Goal: Information Seeking & Learning: Learn about a topic

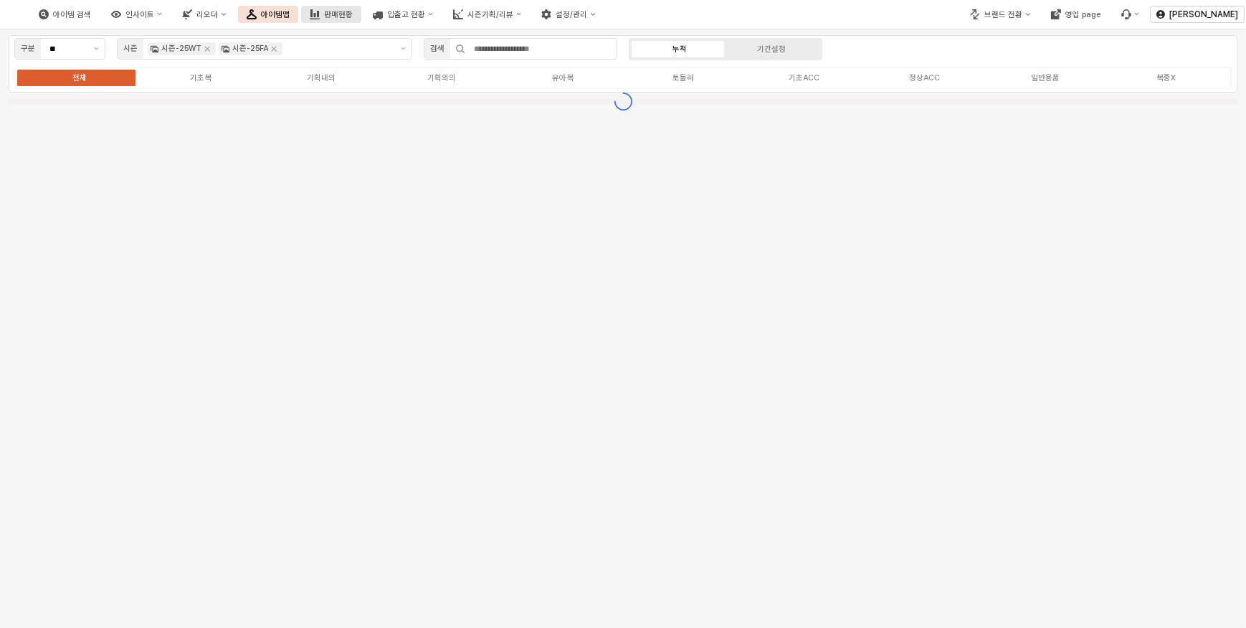
click at [361, 21] on button "판매현황" at bounding box center [331, 14] width 60 height 17
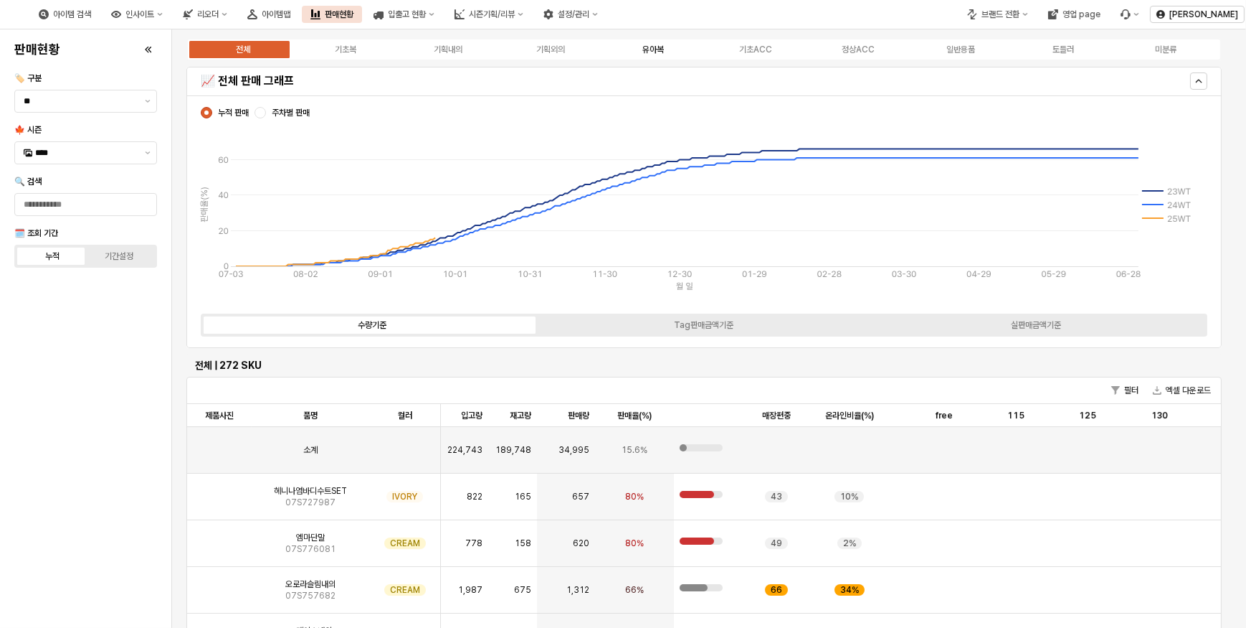
click at [640, 51] on label "유아복" at bounding box center [653, 49] width 103 height 13
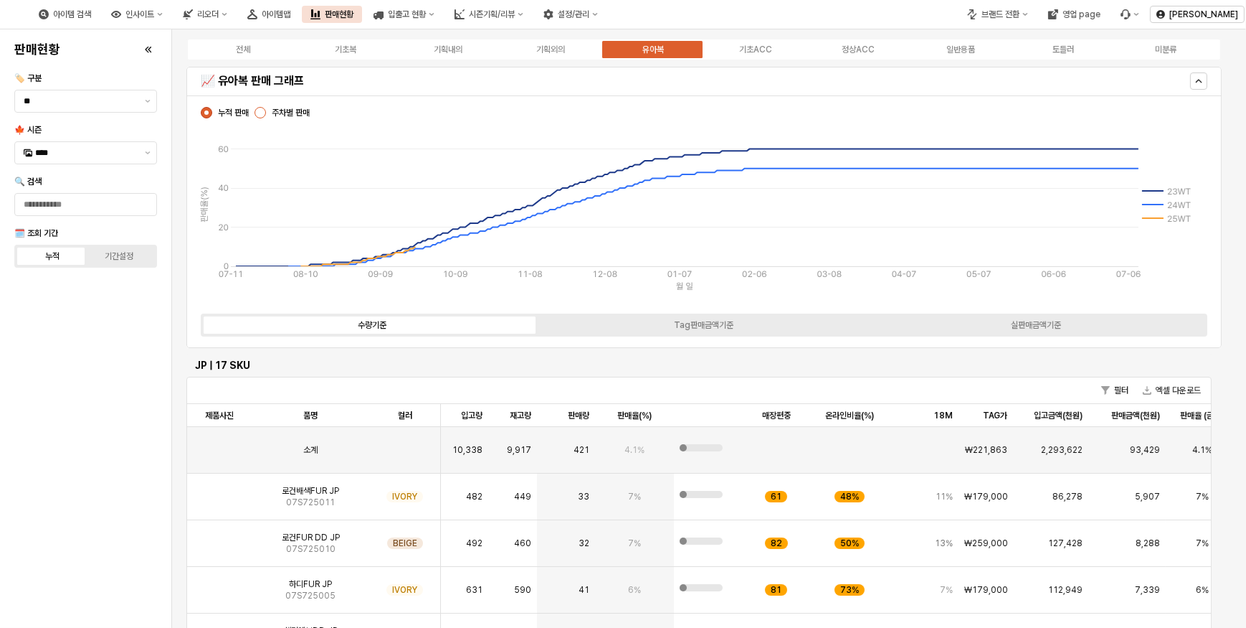
click at [265, 111] on div "App Frame" at bounding box center [260, 112] width 11 height 11
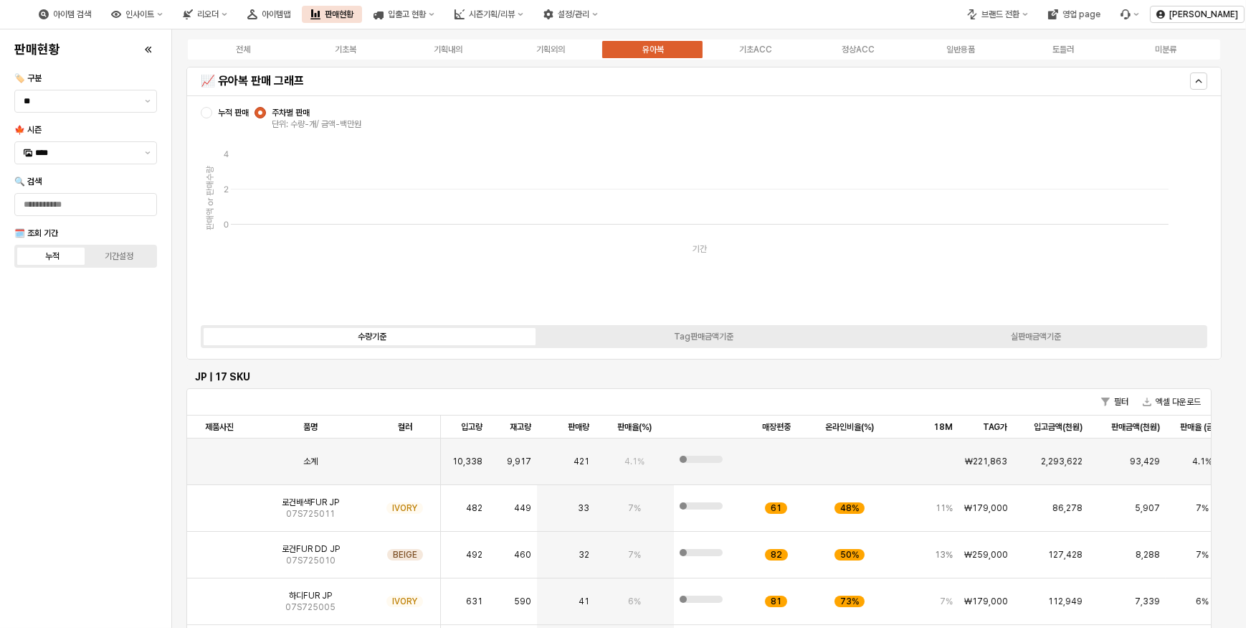
click at [211, 115] on div "App Frame" at bounding box center [206, 112] width 11 height 11
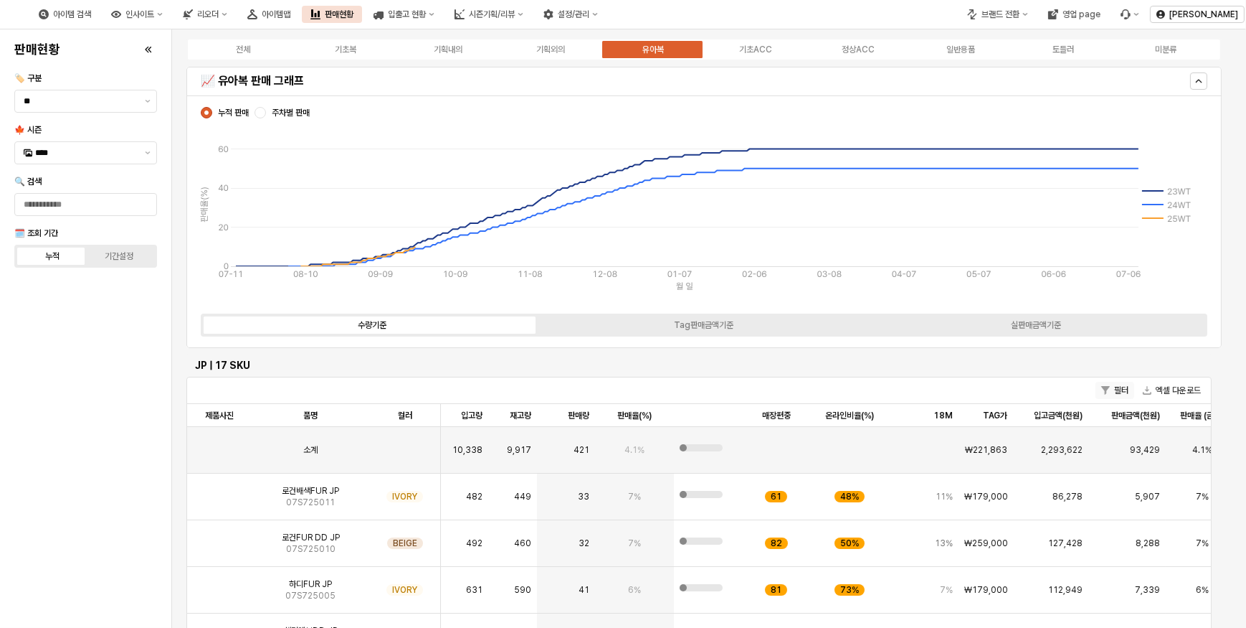
click at [1122, 394] on button "필터" at bounding box center [1115, 390] width 39 height 17
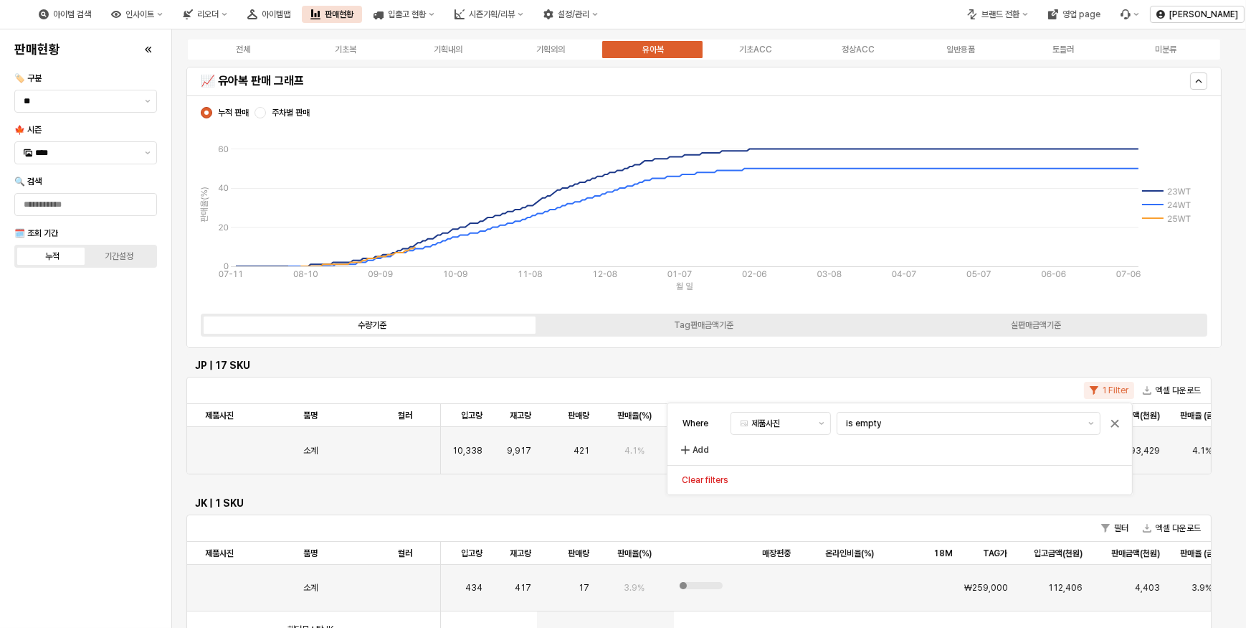
click at [1122, 394] on button "1 Filter" at bounding box center [1109, 390] width 50 height 17
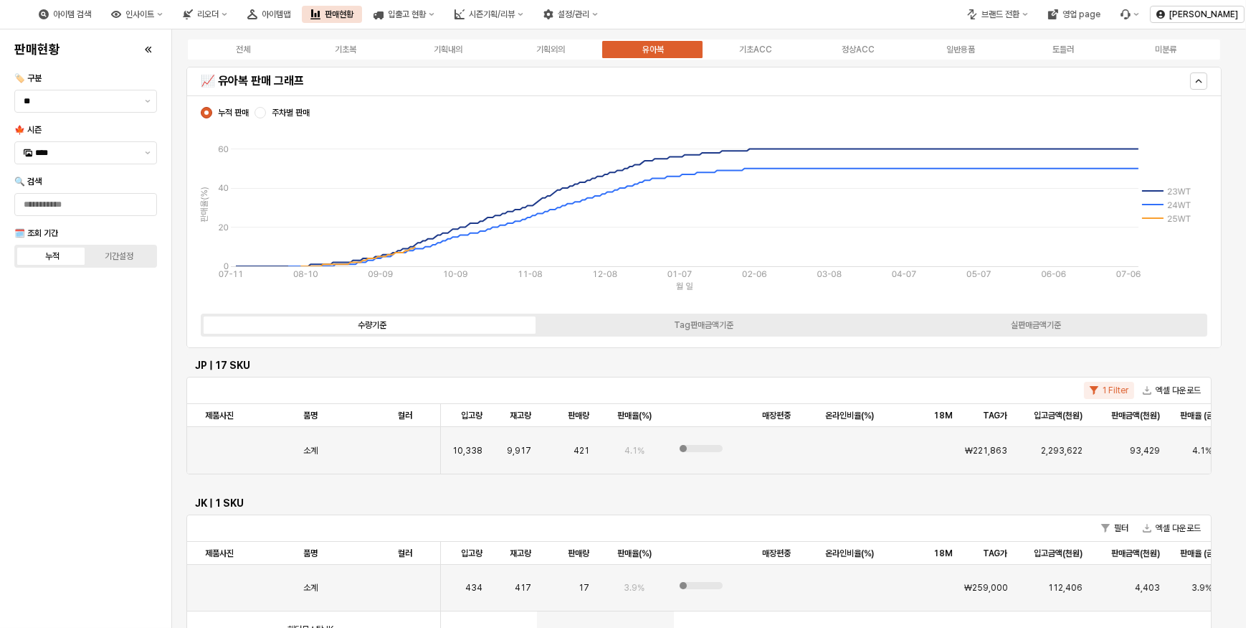
click at [1119, 390] on button "1 Filter" at bounding box center [1109, 390] width 50 height 17
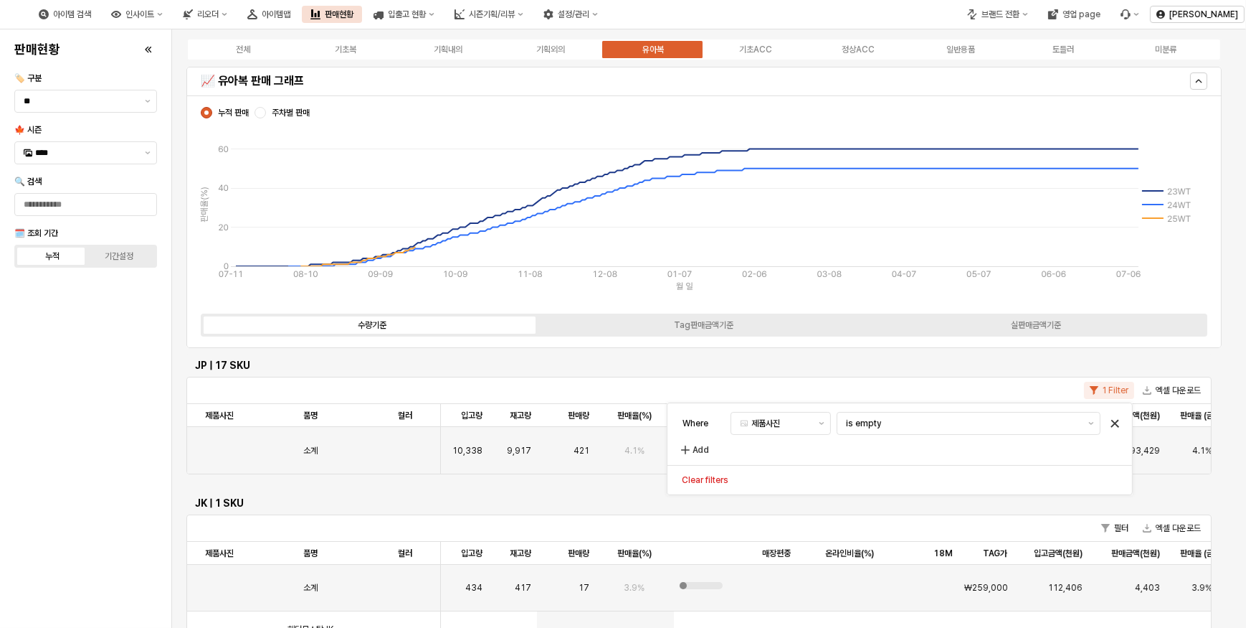
click at [1117, 423] on icon "Remove filter" at bounding box center [1116, 423] width 8 height 7
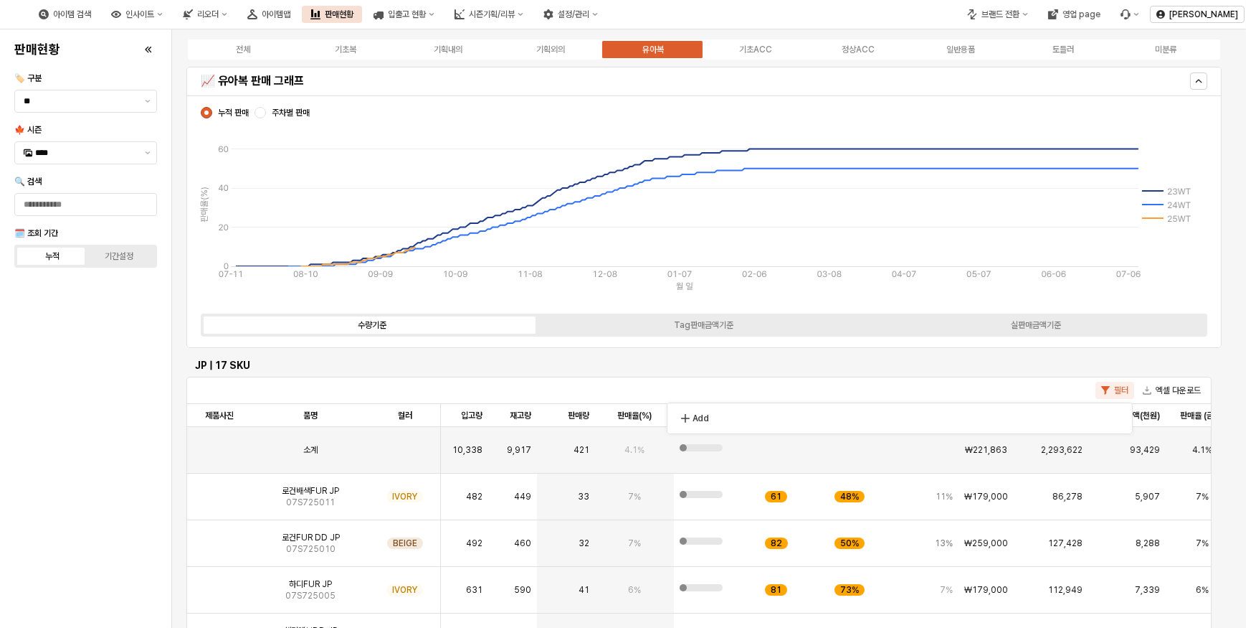
click at [62, 411] on div "판매현황 🏷️ 구분 ** 🍁 시즌 **** 🔍 검색 🗓️ 조회 기간 누적 기간설정" at bounding box center [86, 328] width 154 height 587
click at [323, 493] on span "로건배색FUR JP" at bounding box center [310, 490] width 57 height 11
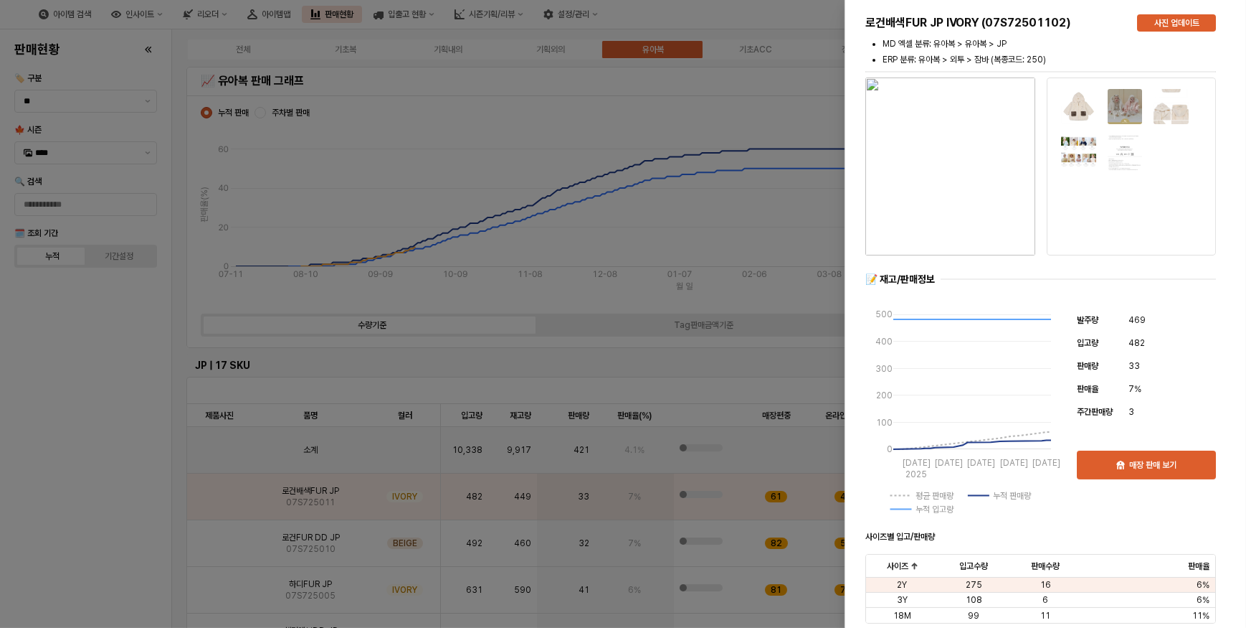
click at [1054, 105] on div at bounding box center [1131, 166] width 169 height 178
click at [927, 157] on img "button" at bounding box center [951, 166] width 170 height 178
click at [48, 410] on div at bounding box center [623, 314] width 1246 height 628
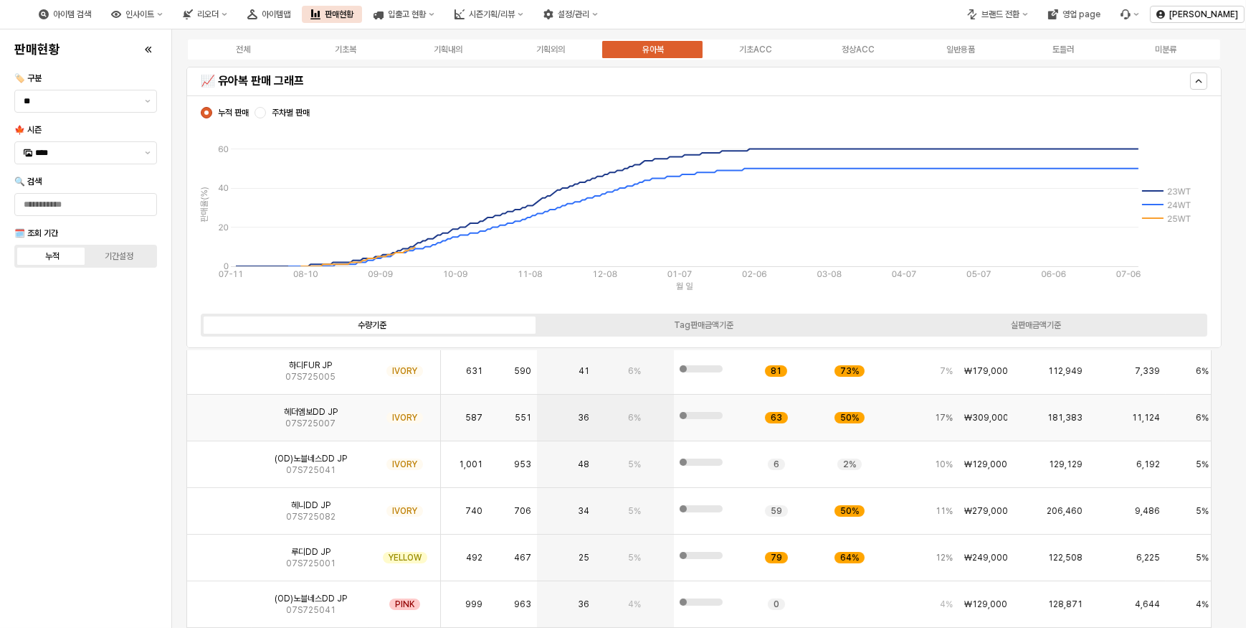
scroll to position [130, 0]
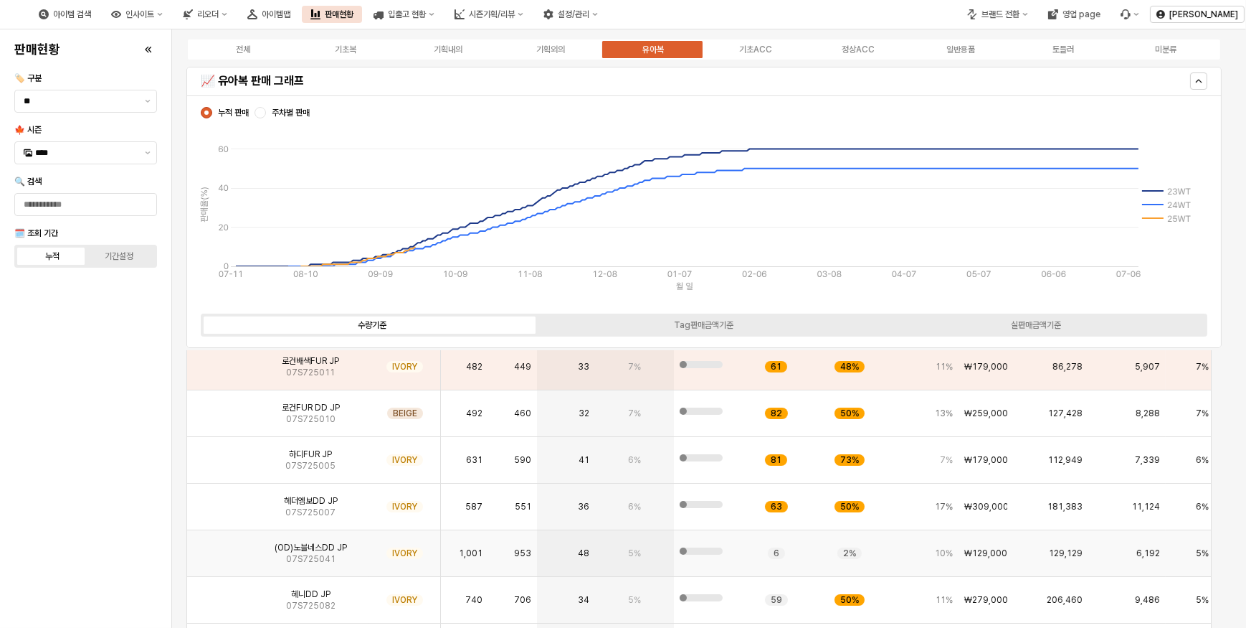
click at [219, 547] on img "App Frame" at bounding box center [219, 547] width 0 height 0
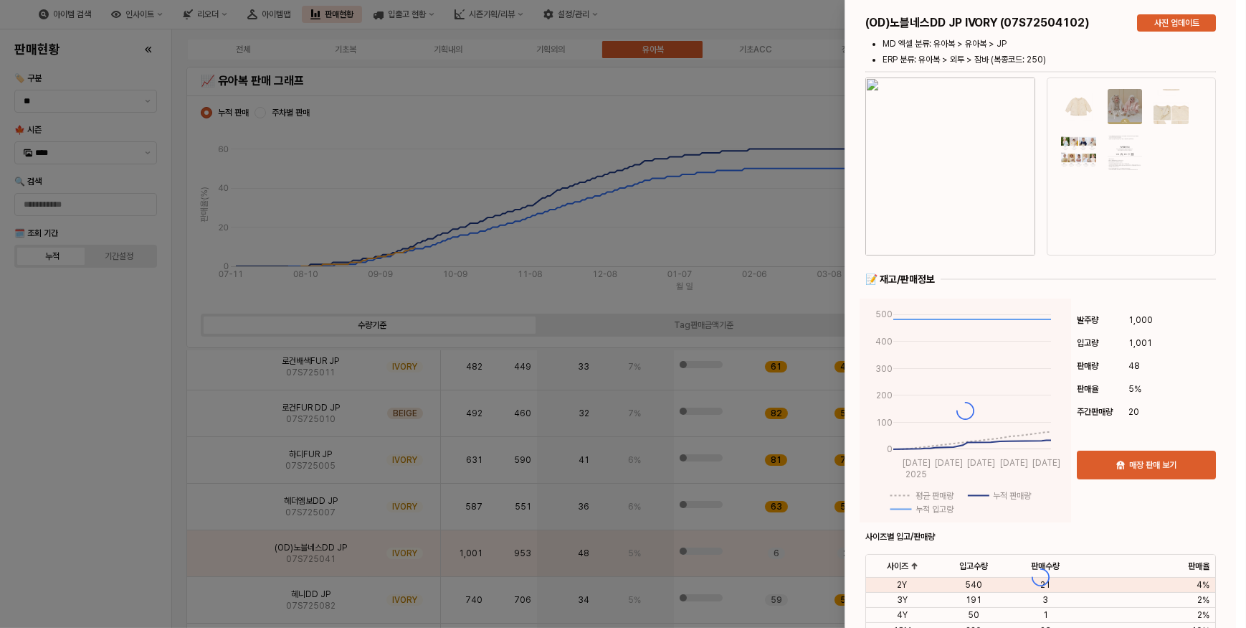
click at [965, 222] on div "(OD)노블네스DD JP IVORY (07S72504102) 사진 업데이트 MD 엑셀 분류: 유아복 > 유아복 > JP ERP 분류: 유아복 …" at bounding box center [1041, 576] width 391 height 1153
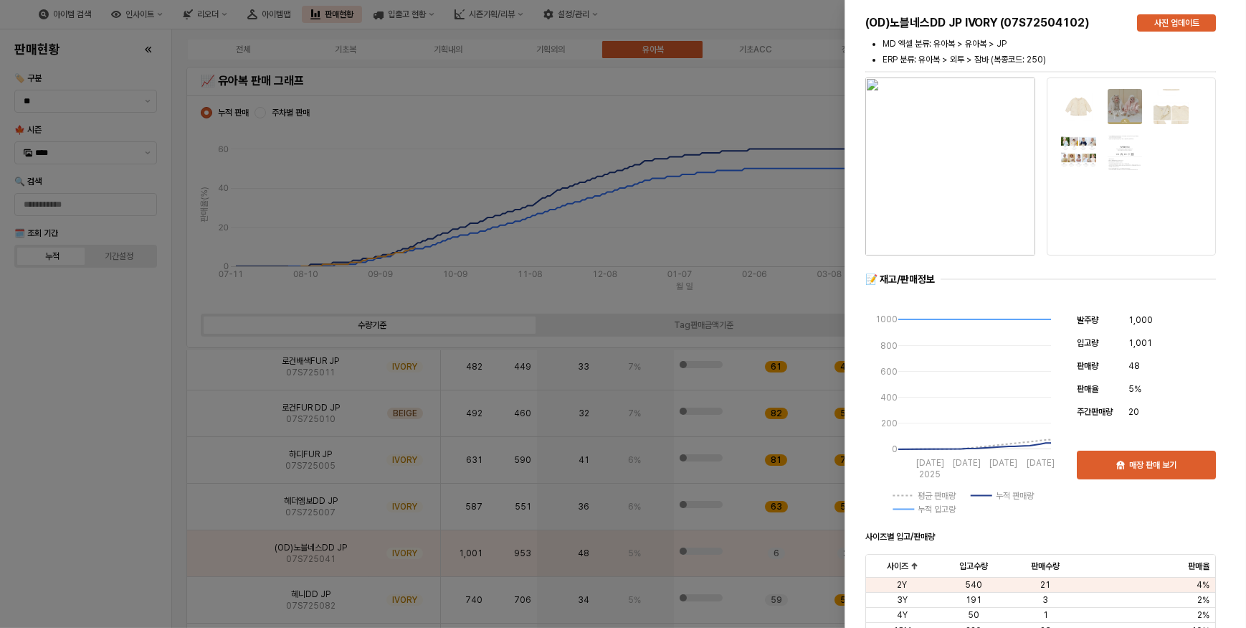
click at [972, 175] on img "button" at bounding box center [951, 166] width 170 height 178
click at [143, 332] on div at bounding box center [623, 314] width 1246 height 628
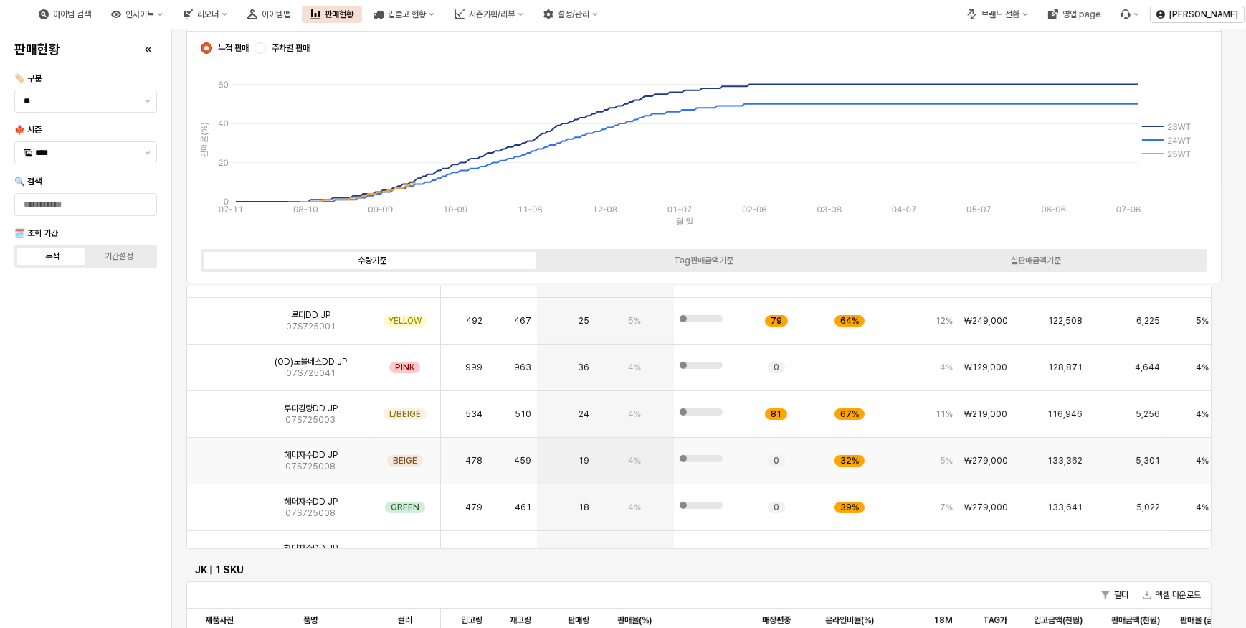
scroll to position [0, 0]
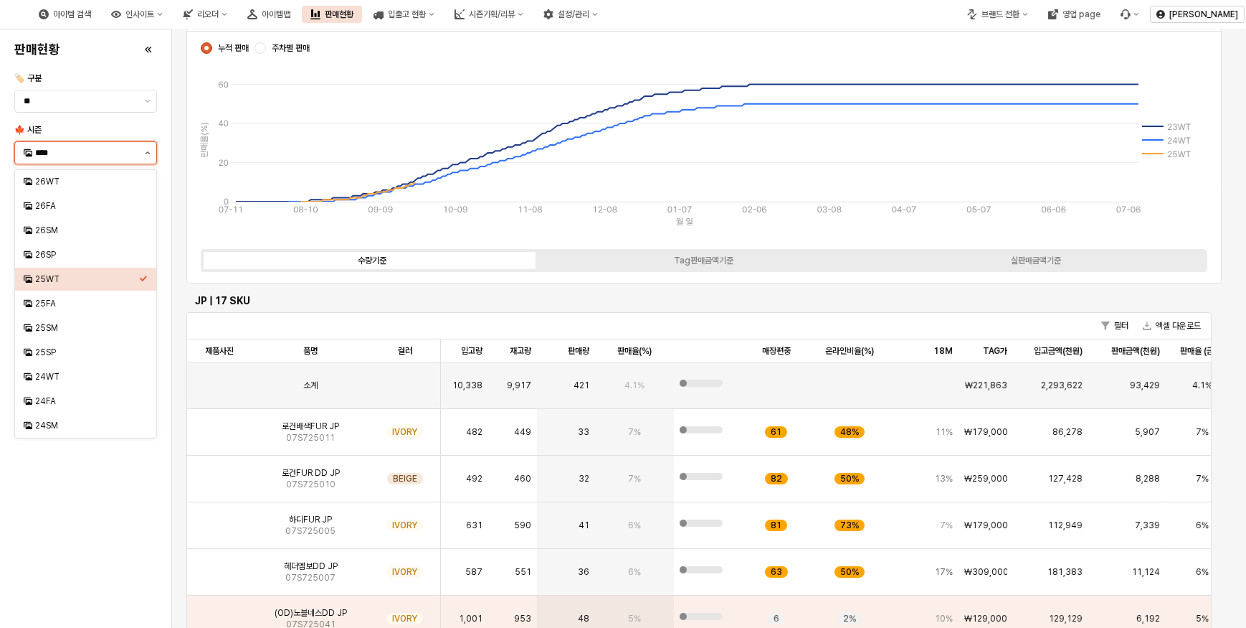
click at [146, 156] on button "제안 사항 표시" at bounding box center [147, 153] width 17 height 22
click at [52, 303] on div "25FA" at bounding box center [87, 303] width 104 height 11
type input "****"
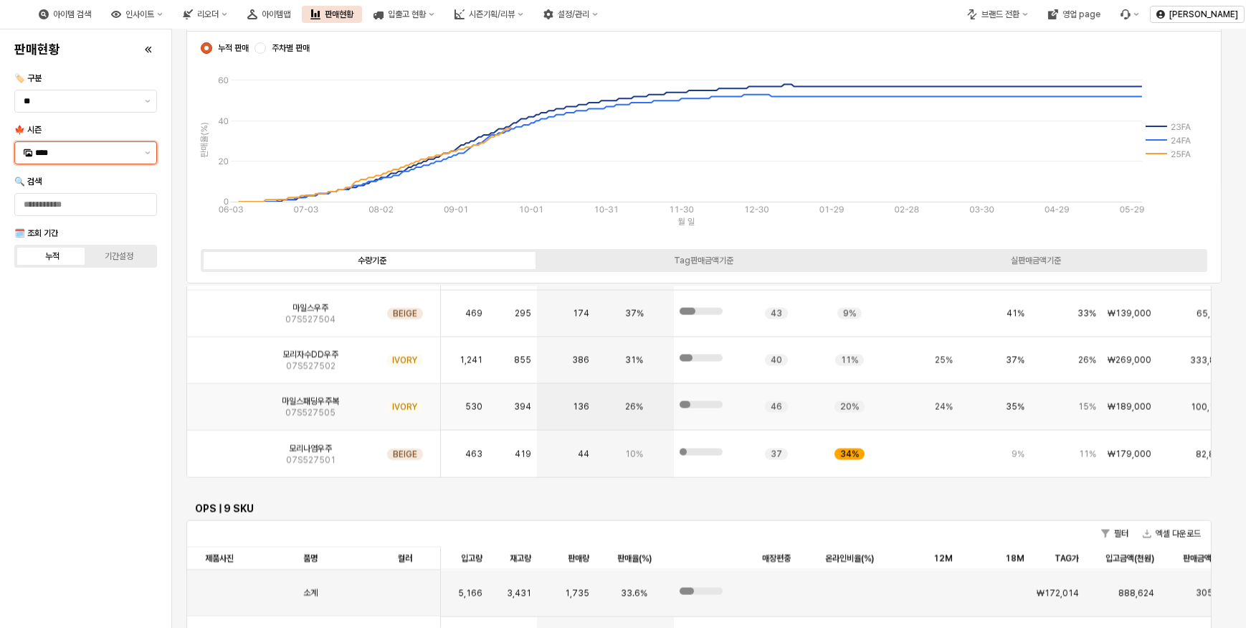
scroll to position [3194, 0]
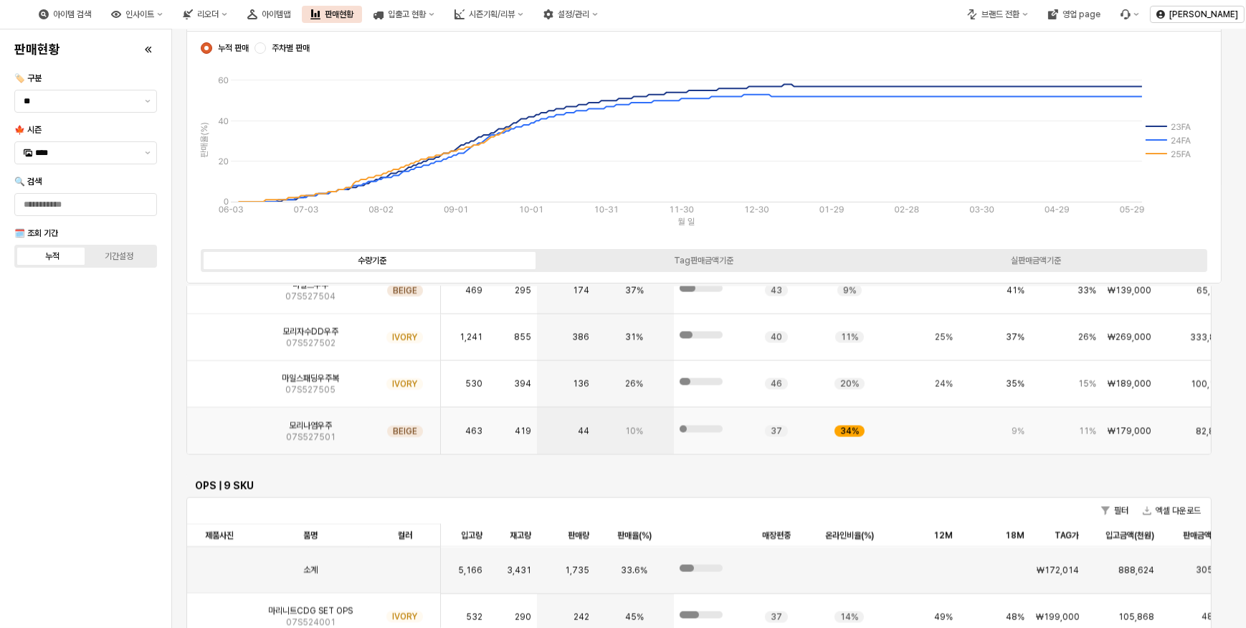
click at [219, 425] on img "App Frame" at bounding box center [219, 425] width 0 height 0
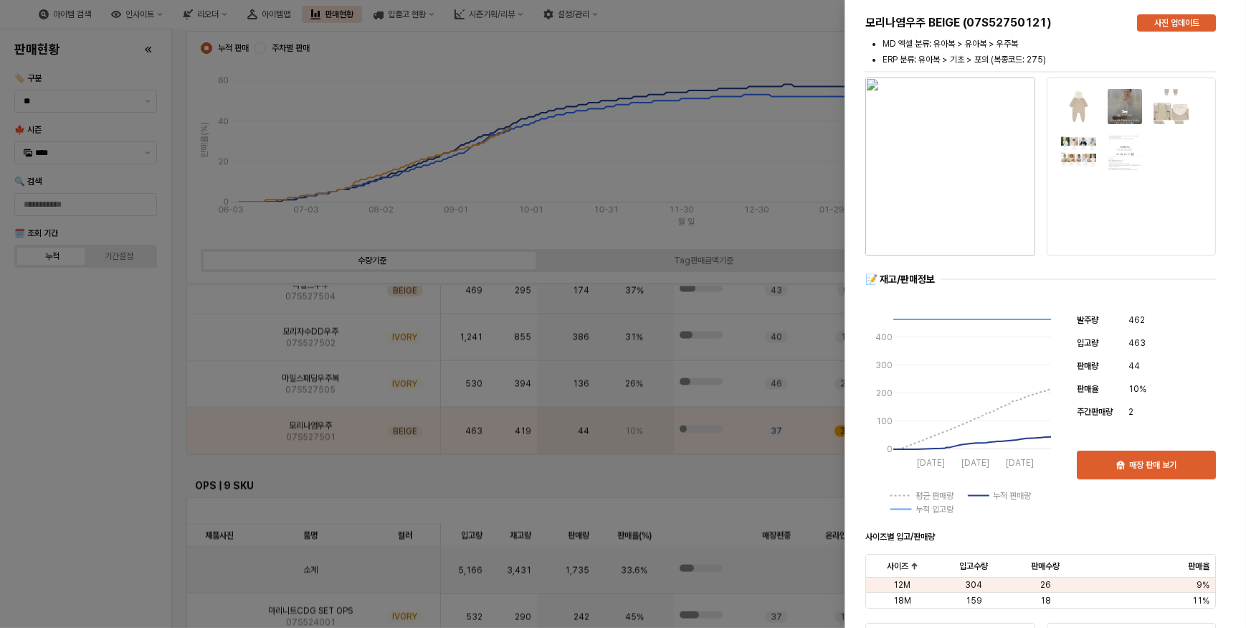
click at [78, 544] on div at bounding box center [623, 314] width 1246 height 628
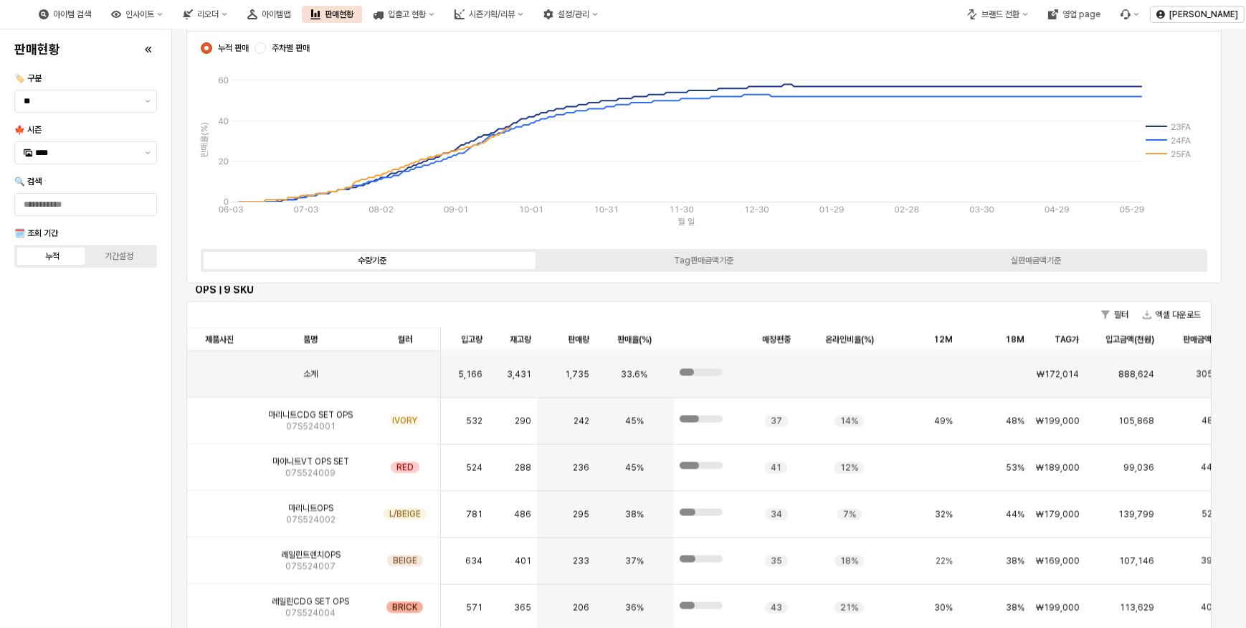
scroll to position [3129, 0]
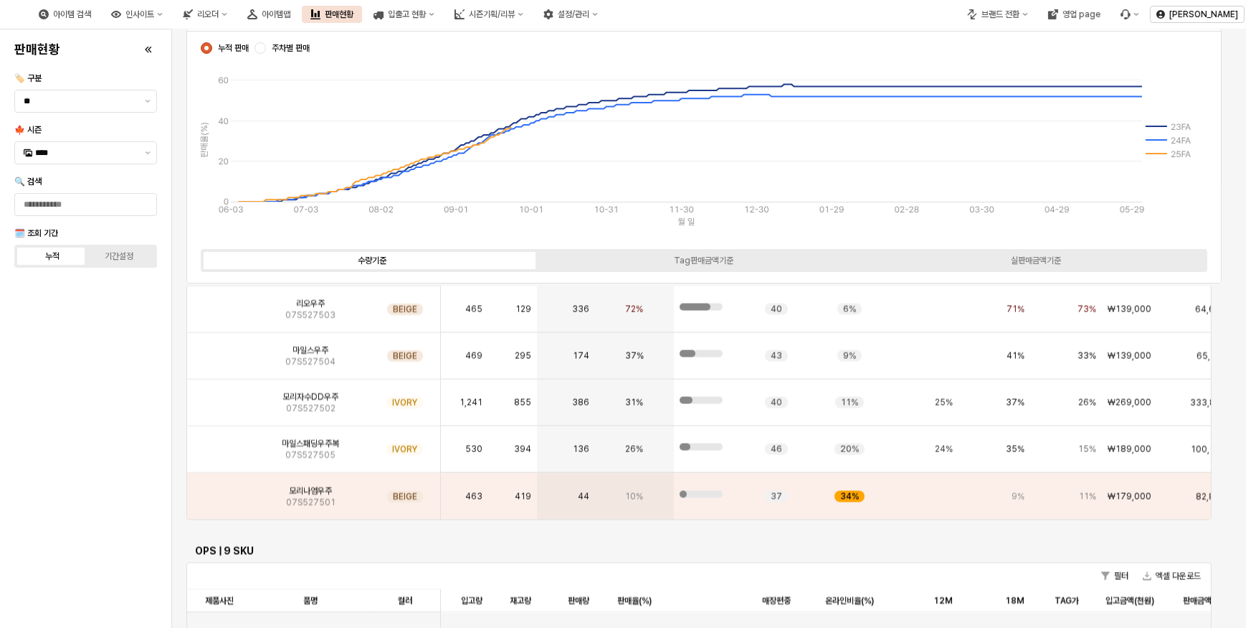
drag, startPoint x: 52, startPoint y: 542, endPoint x: 49, endPoint y: 502, distance: 40.3
click at [53, 535] on div "판매현황 🏷️ 구분 ** 🍁 시즌 **** 🔍 검색 🗓️ 조회 기간 누적 기간설정" at bounding box center [86, 328] width 154 height 587
